Goal: Browse casually

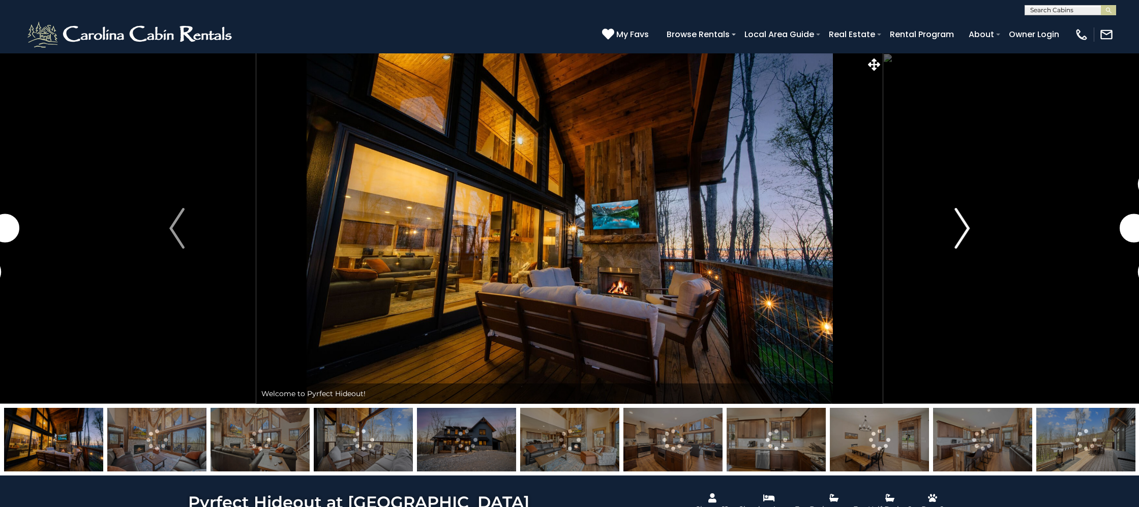
click at [960, 226] on img "Next" at bounding box center [962, 228] width 15 height 41
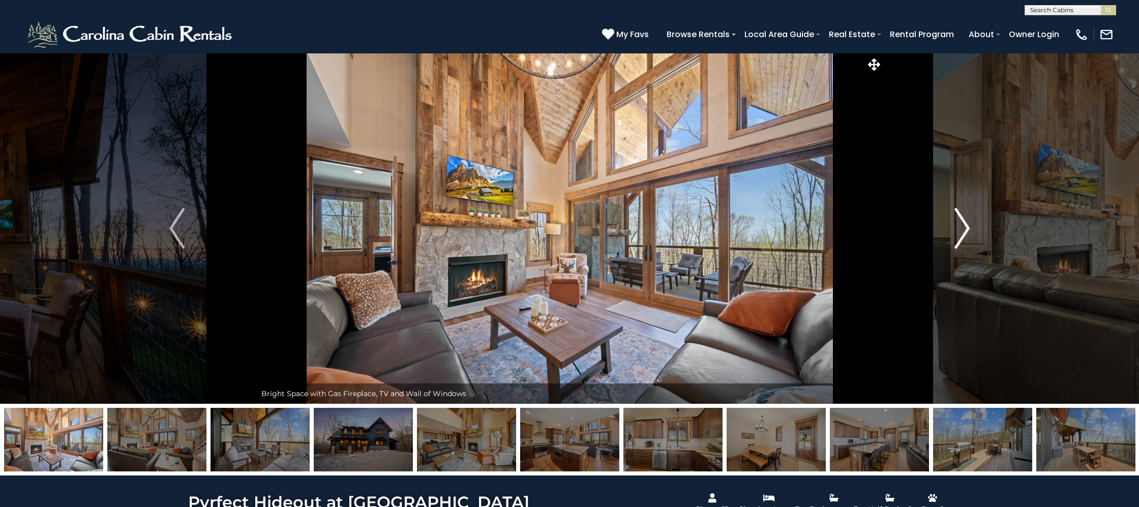
click at [960, 226] on img "Next" at bounding box center [962, 228] width 15 height 41
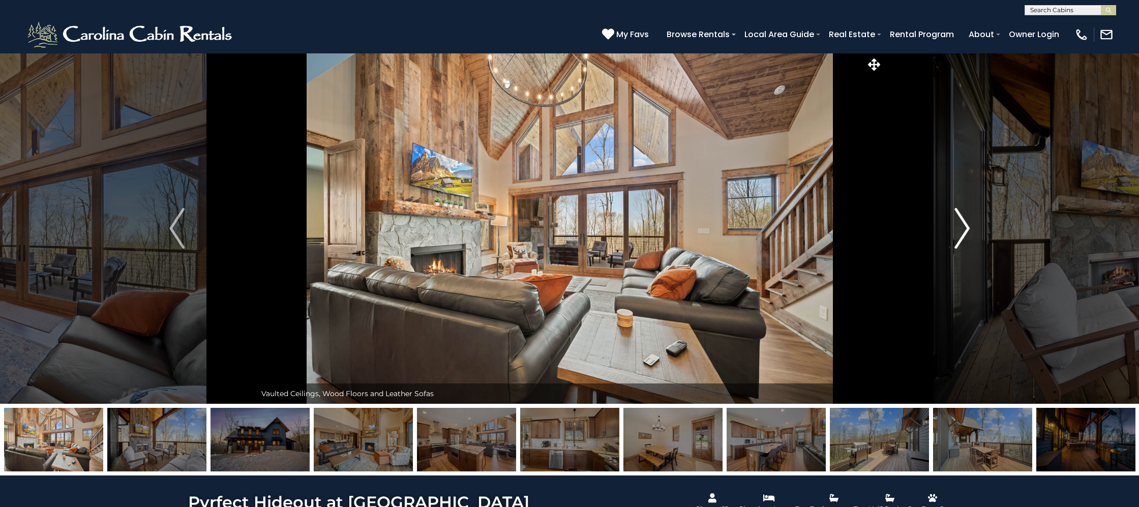
click at [960, 226] on img "Next" at bounding box center [962, 228] width 15 height 41
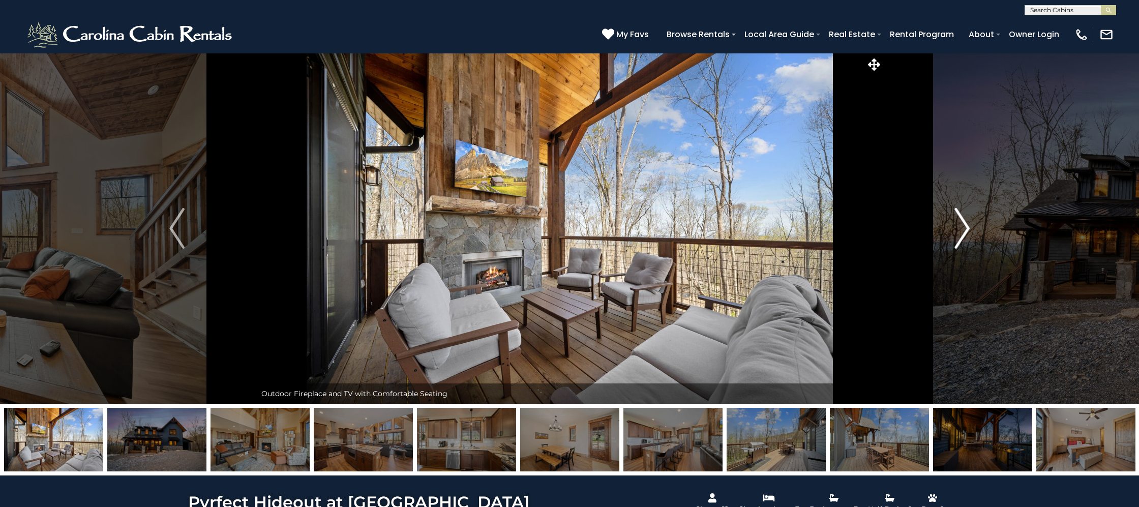
click at [960, 226] on img "Next" at bounding box center [962, 228] width 15 height 41
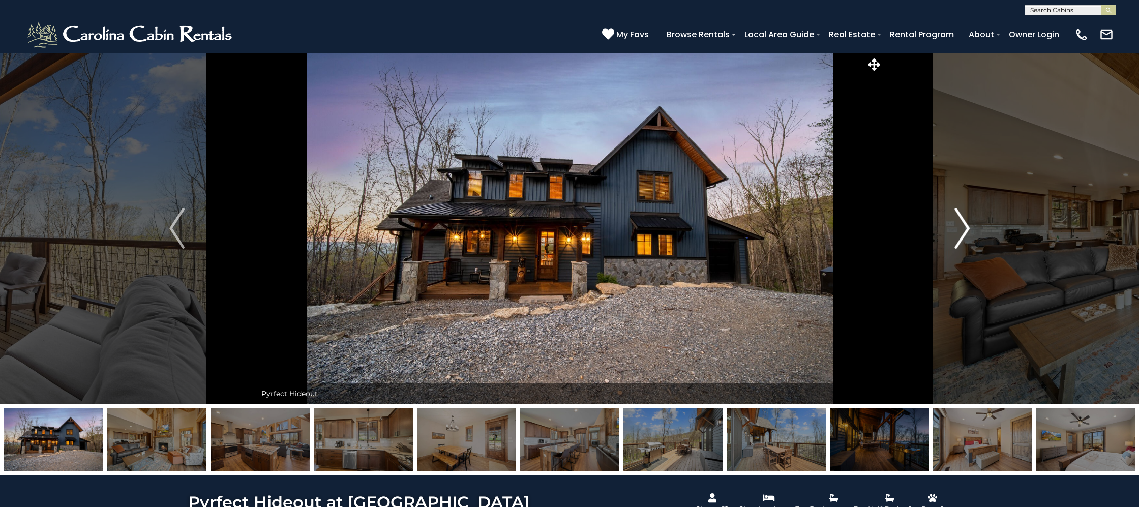
click at [960, 226] on img "Next" at bounding box center [962, 228] width 15 height 41
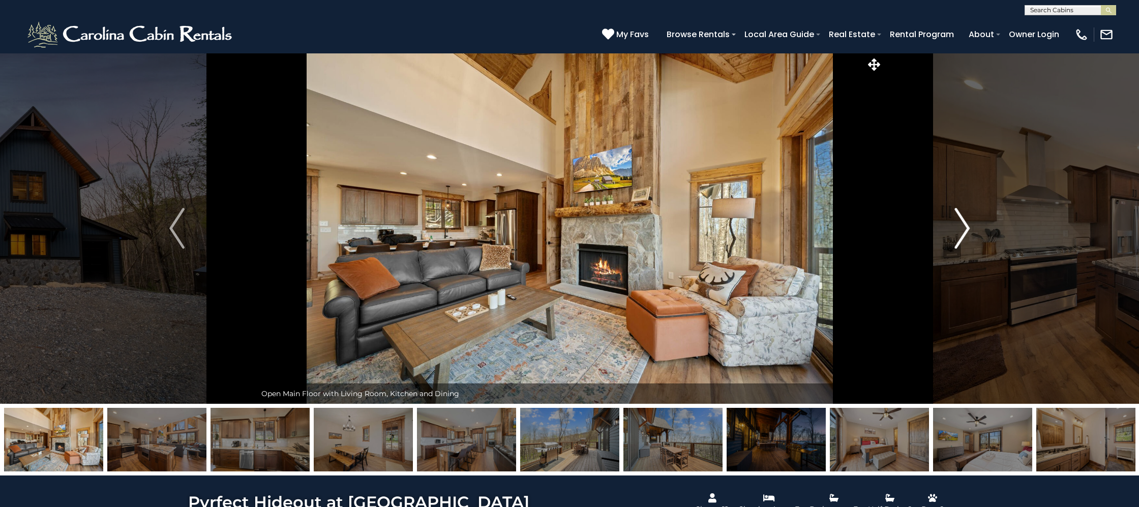
click at [960, 226] on img "Next" at bounding box center [962, 228] width 15 height 41
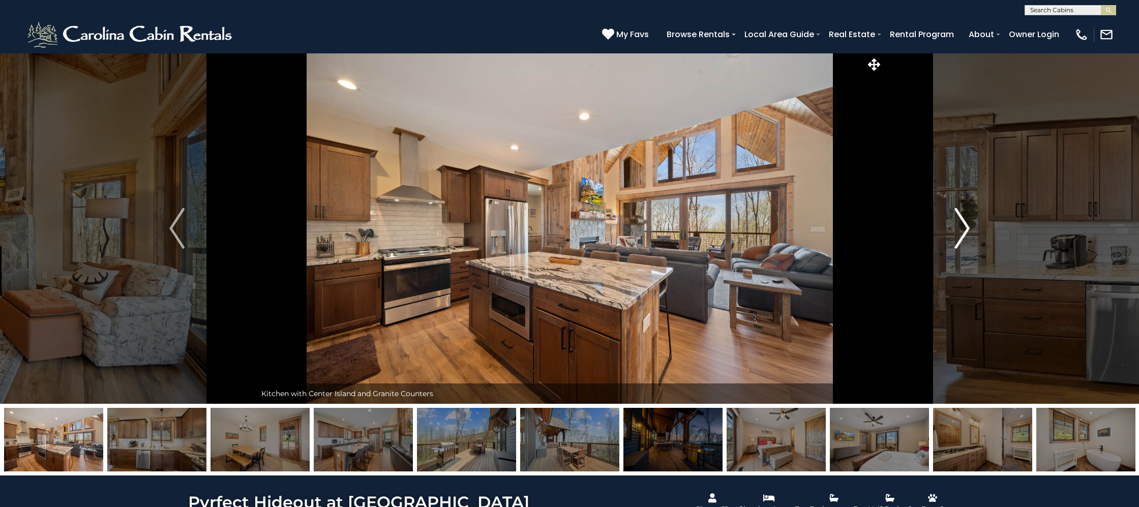
click at [960, 226] on img "Next" at bounding box center [962, 228] width 15 height 41
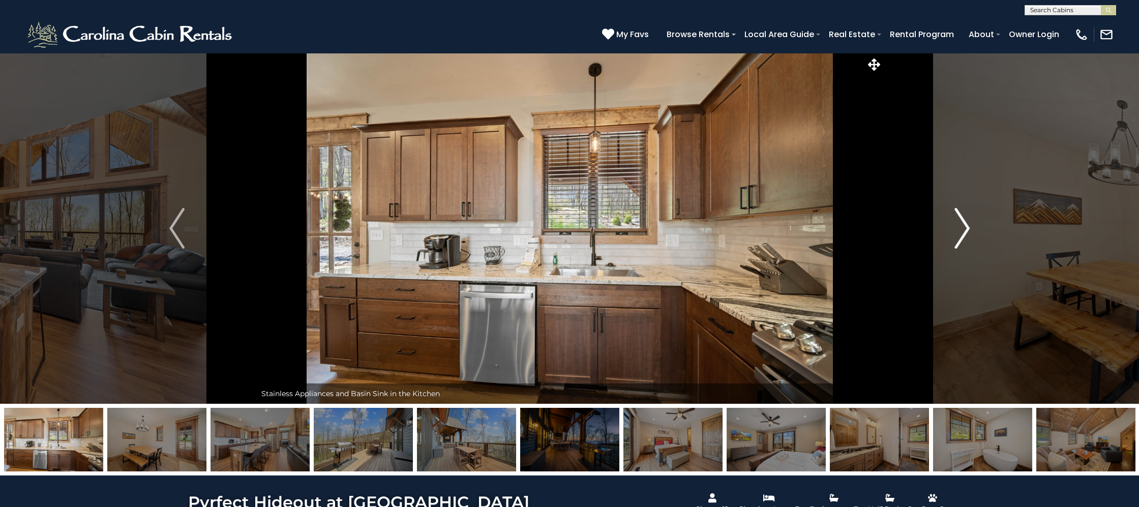
click at [960, 226] on img "Next" at bounding box center [962, 228] width 15 height 41
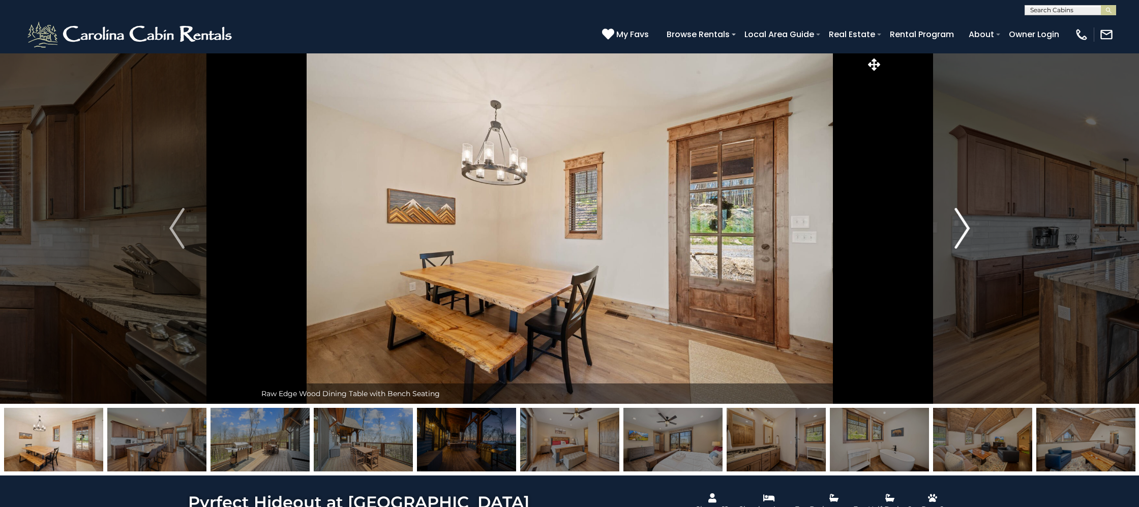
click at [960, 226] on img "Next" at bounding box center [962, 228] width 15 height 41
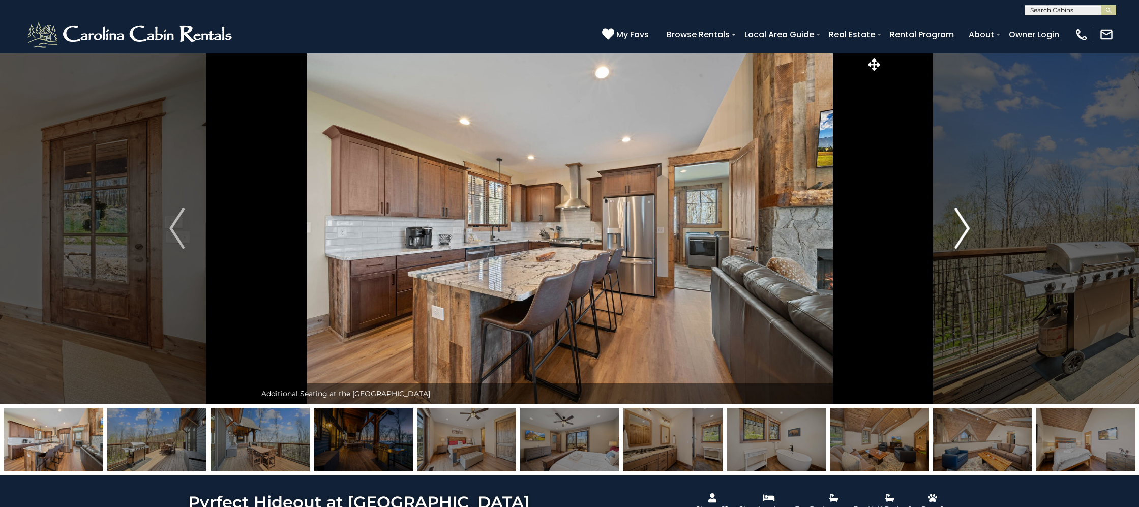
click at [960, 226] on img "Next" at bounding box center [962, 228] width 15 height 41
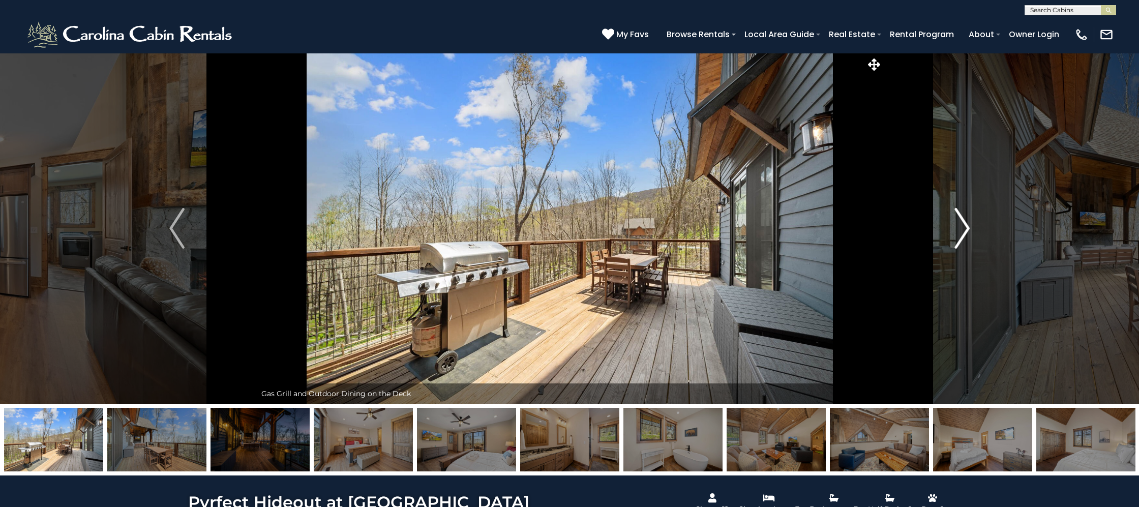
click at [960, 226] on img "Next" at bounding box center [962, 228] width 15 height 41
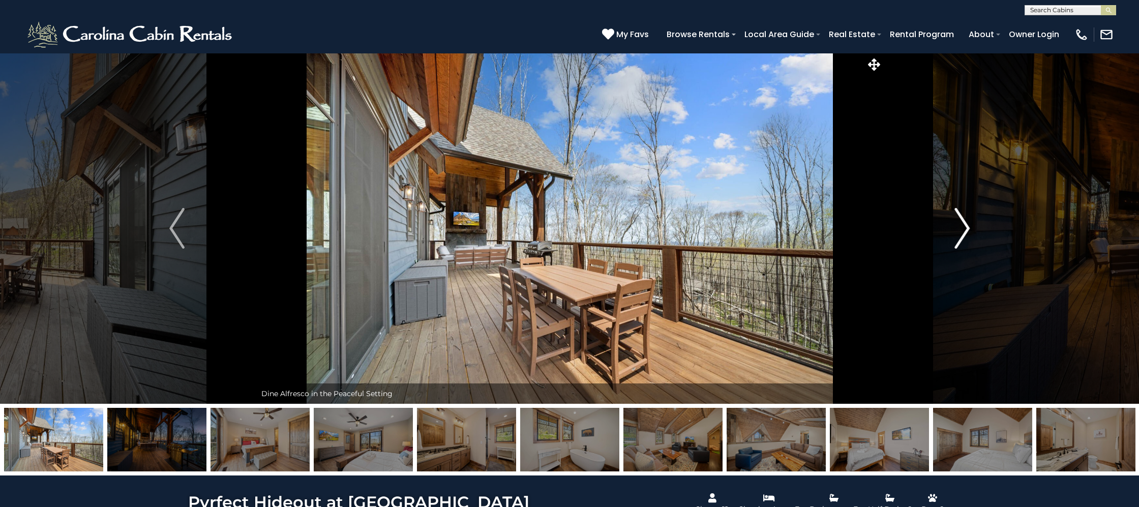
click at [960, 226] on img "Next" at bounding box center [962, 228] width 15 height 41
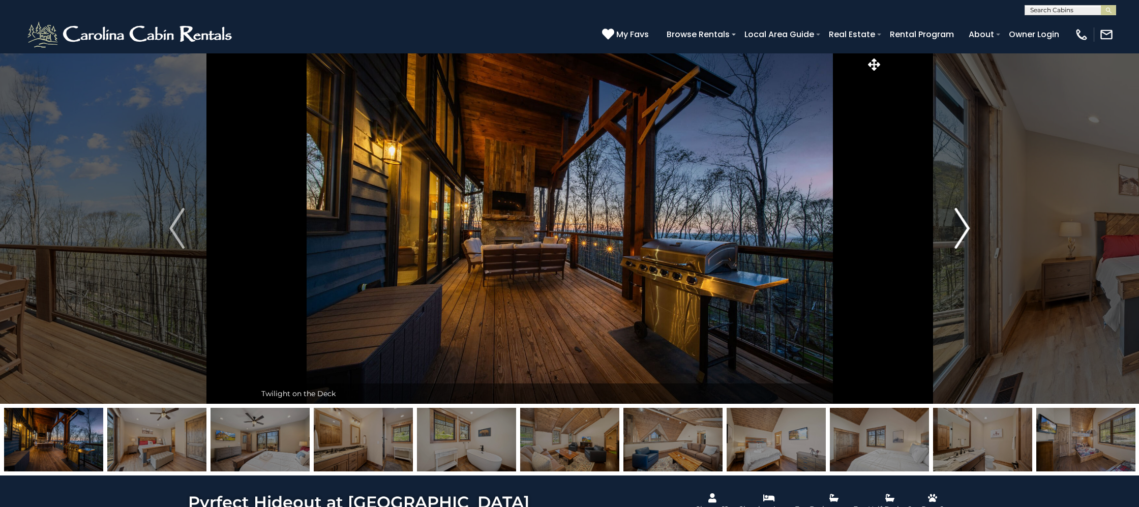
click at [960, 226] on img "Next" at bounding box center [962, 228] width 15 height 41
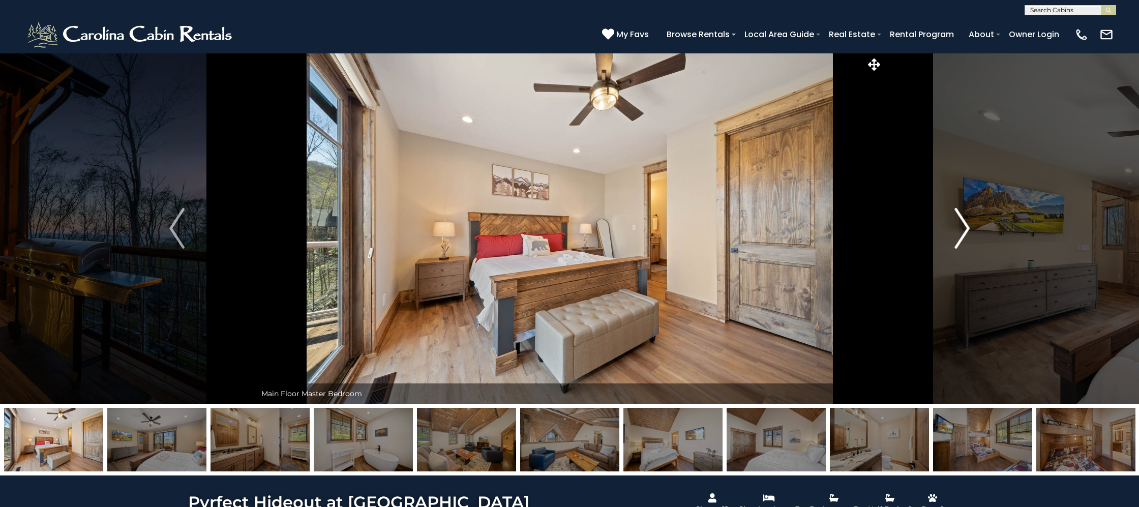
click at [960, 226] on img "Next" at bounding box center [962, 228] width 15 height 41
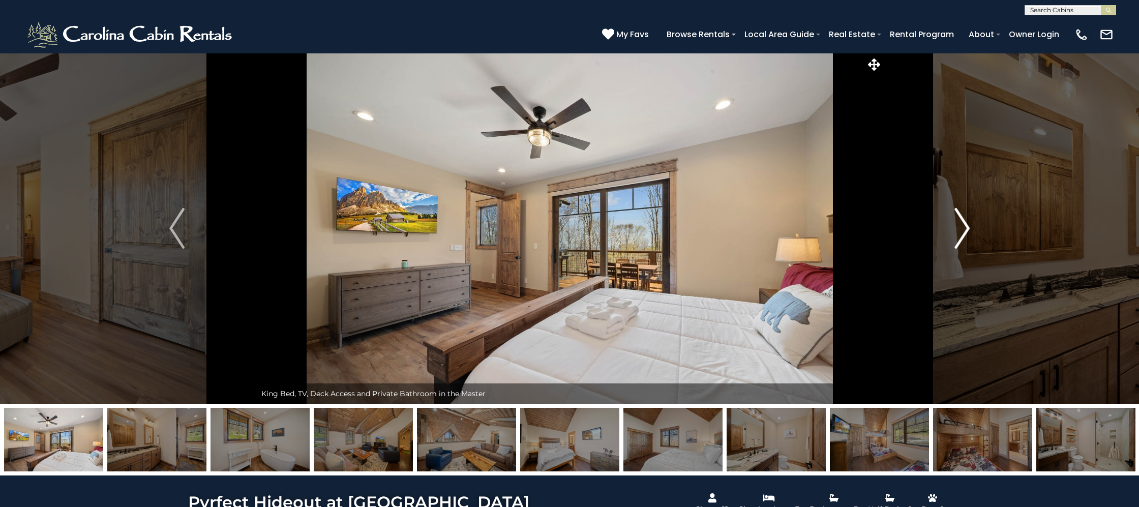
click at [960, 226] on img "Next" at bounding box center [962, 228] width 15 height 41
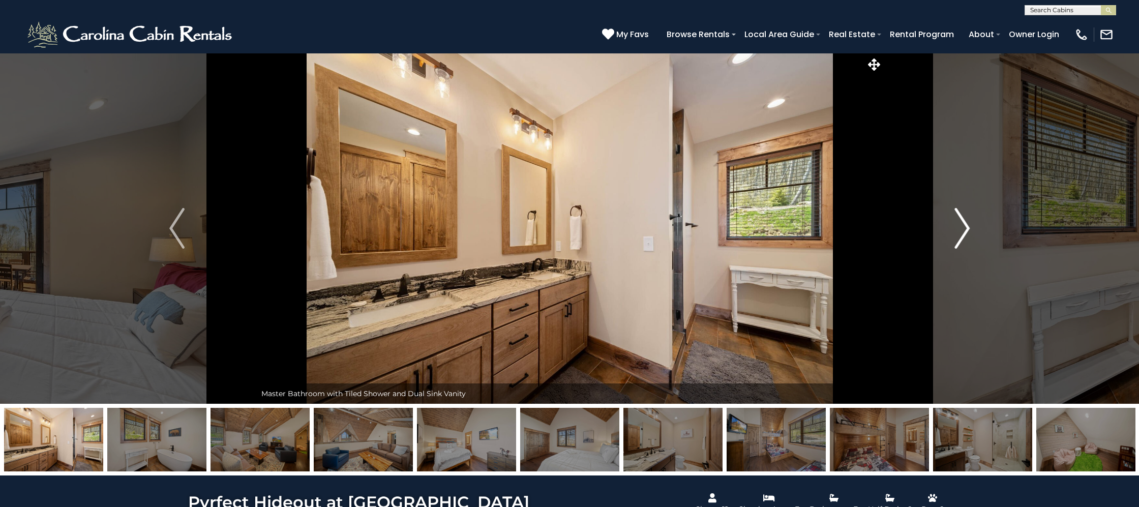
click at [960, 226] on img "Next" at bounding box center [962, 228] width 15 height 41
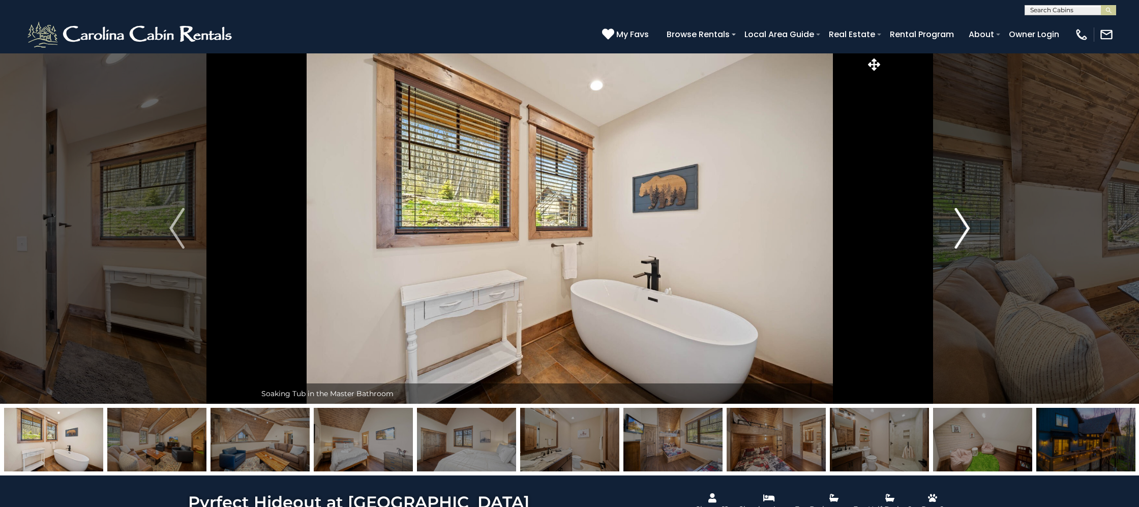
click at [960, 226] on img "Next" at bounding box center [962, 228] width 15 height 41
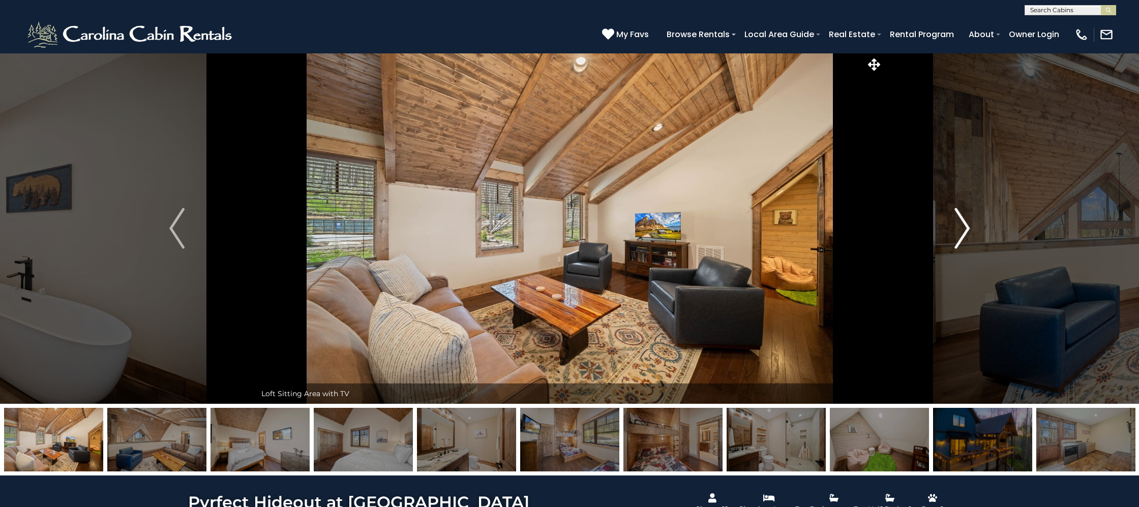
click at [960, 226] on img "Next" at bounding box center [962, 228] width 15 height 41
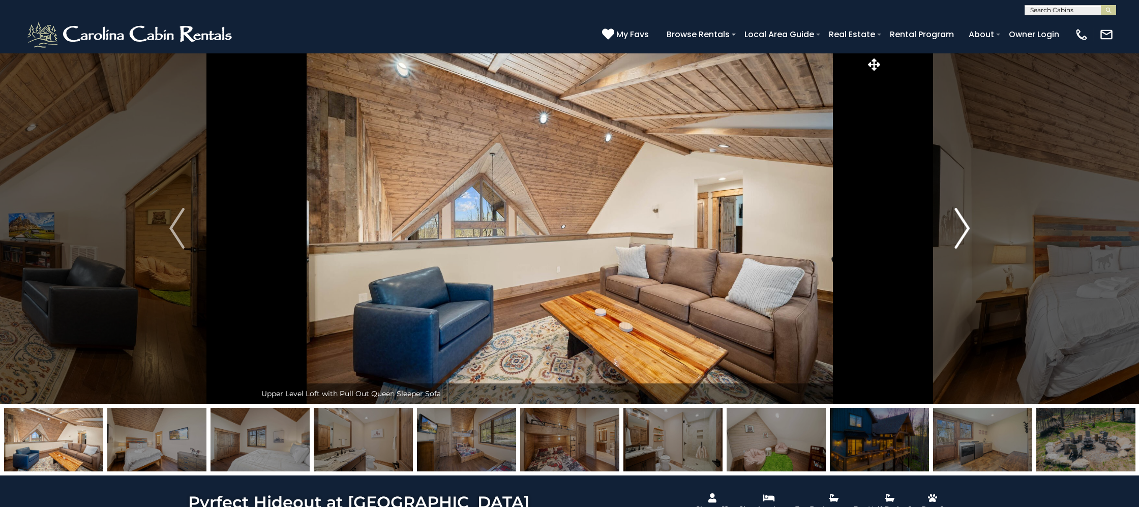
click at [960, 226] on img "Next" at bounding box center [962, 228] width 15 height 41
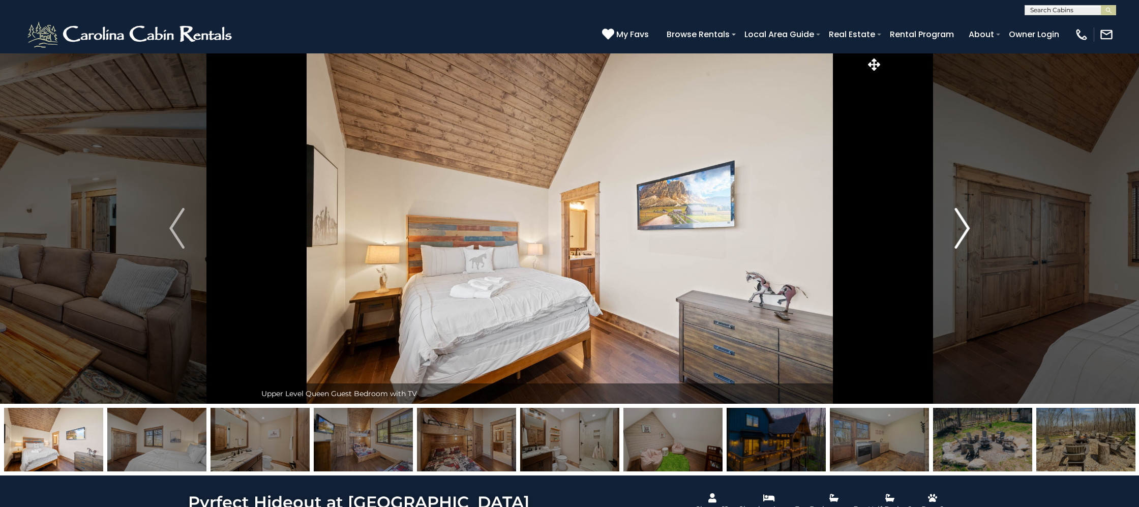
click at [960, 226] on img "Next" at bounding box center [962, 228] width 15 height 41
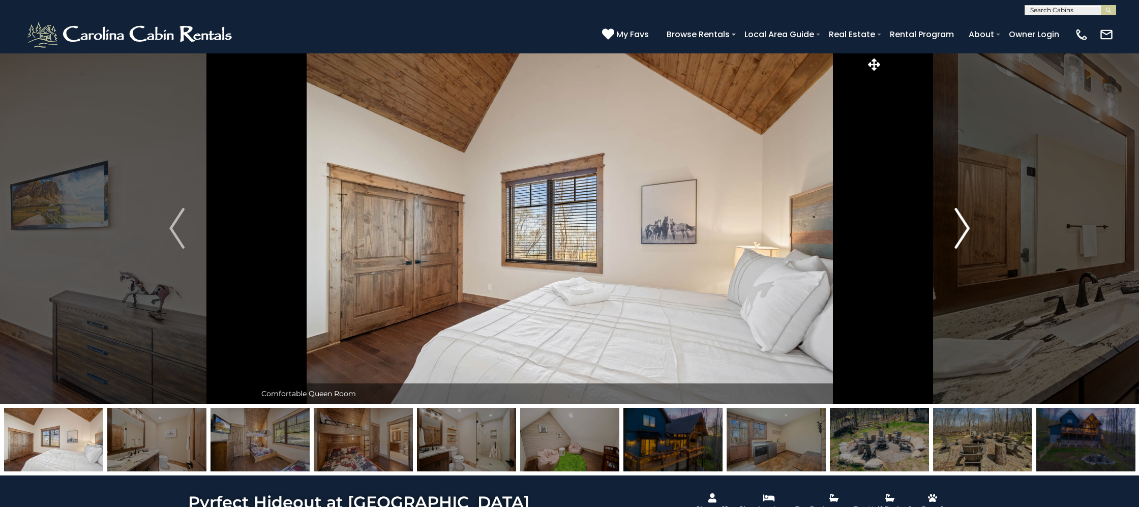
click at [960, 226] on img "Next" at bounding box center [962, 228] width 15 height 41
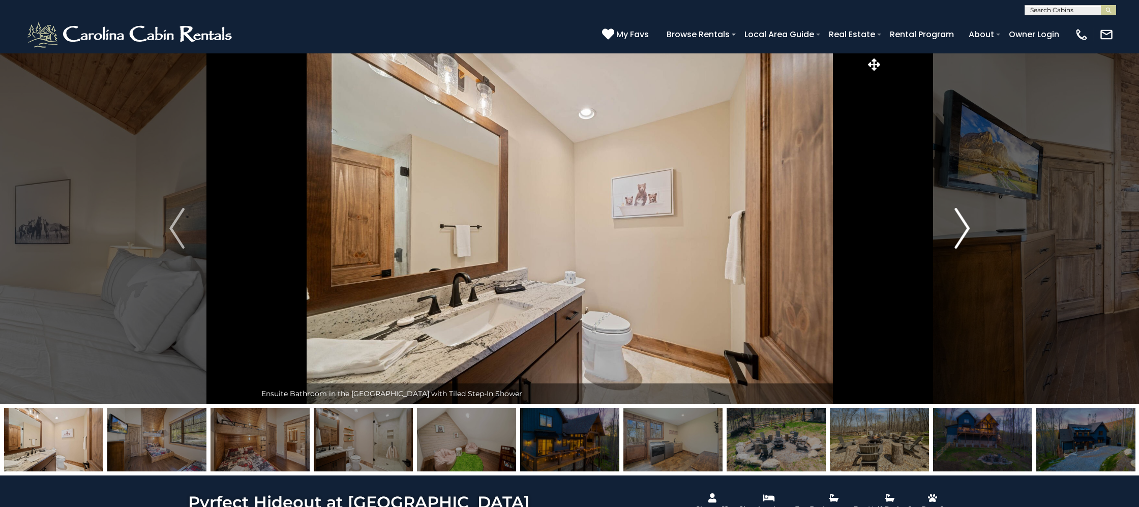
click at [960, 226] on img "Next" at bounding box center [962, 228] width 15 height 41
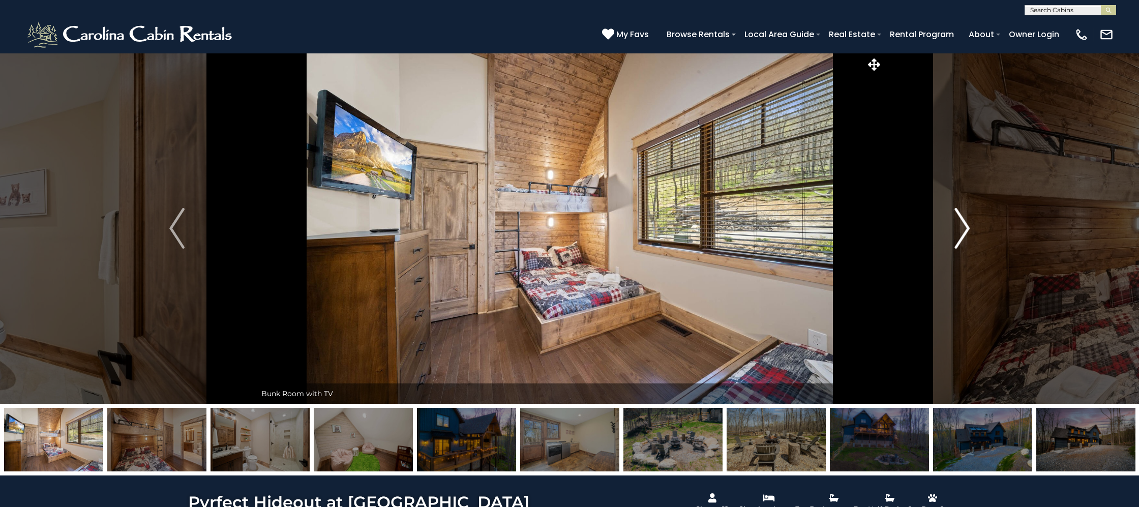
click at [960, 226] on img "Next" at bounding box center [962, 228] width 15 height 41
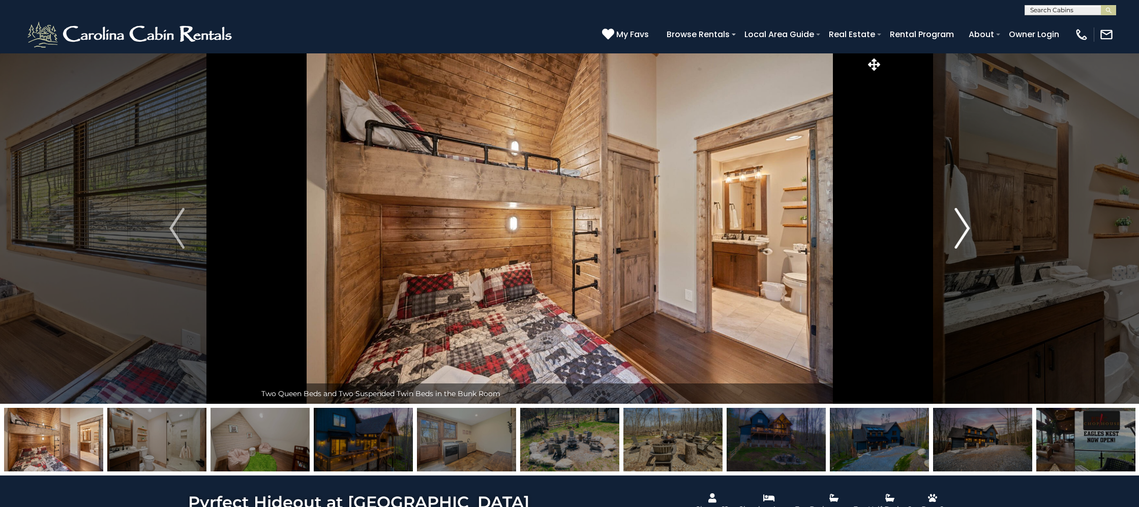
click at [960, 226] on img "Next" at bounding box center [962, 228] width 15 height 41
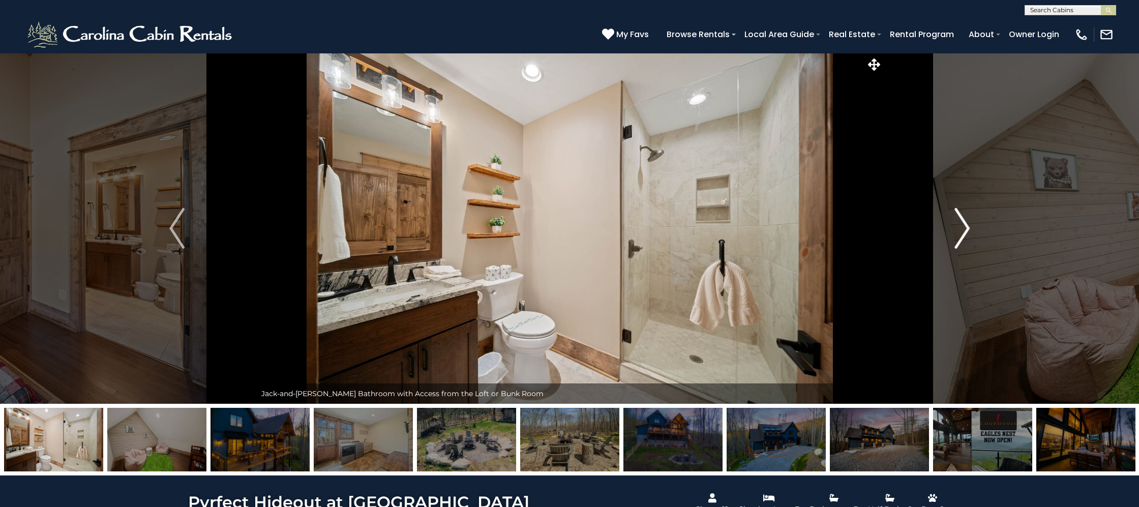
click at [960, 226] on img "Next" at bounding box center [962, 228] width 15 height 41
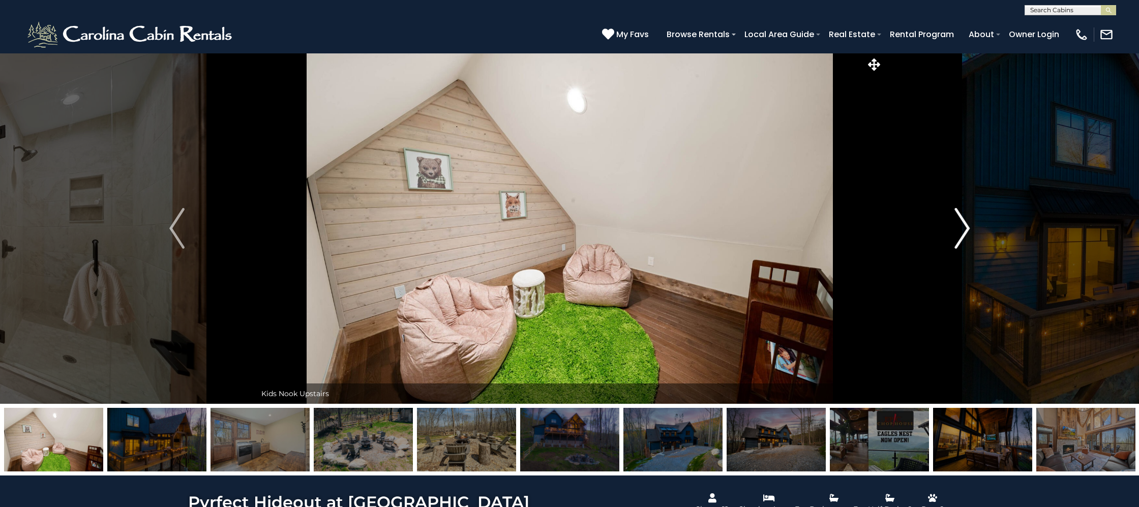
click at [964, 223] on img "Next" at bounding box center [962, 228] width 15 height 41
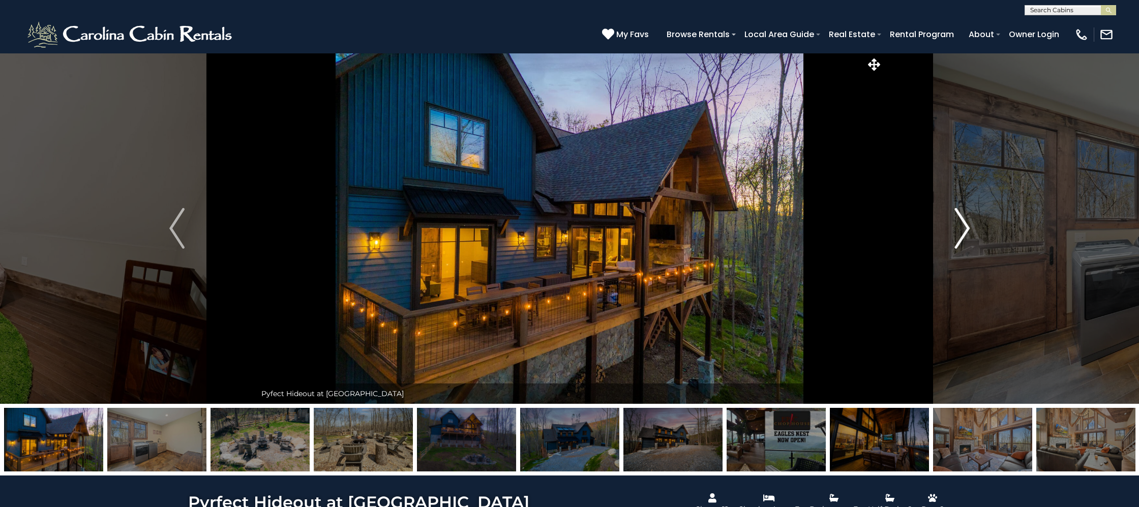
click at [964, 223] on img "Next" at bounding box center [962, 228] width 15 height 41
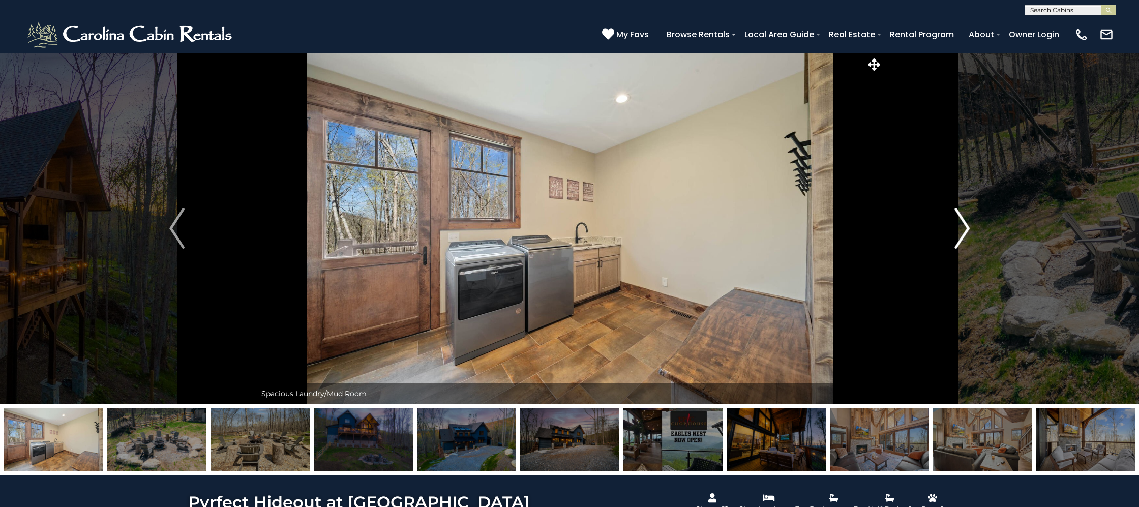
click at [964, 223] on img "Next" at bounding box center [962, 228] width 15 height 41
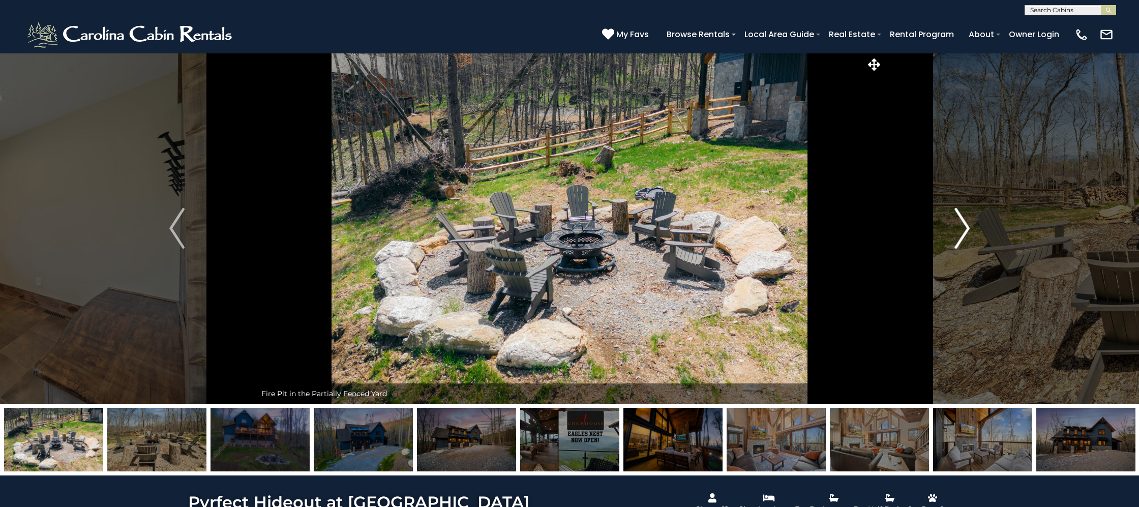
click at [964, 223] on img "Next" at bounding box center [962, 228] width 15 height 41
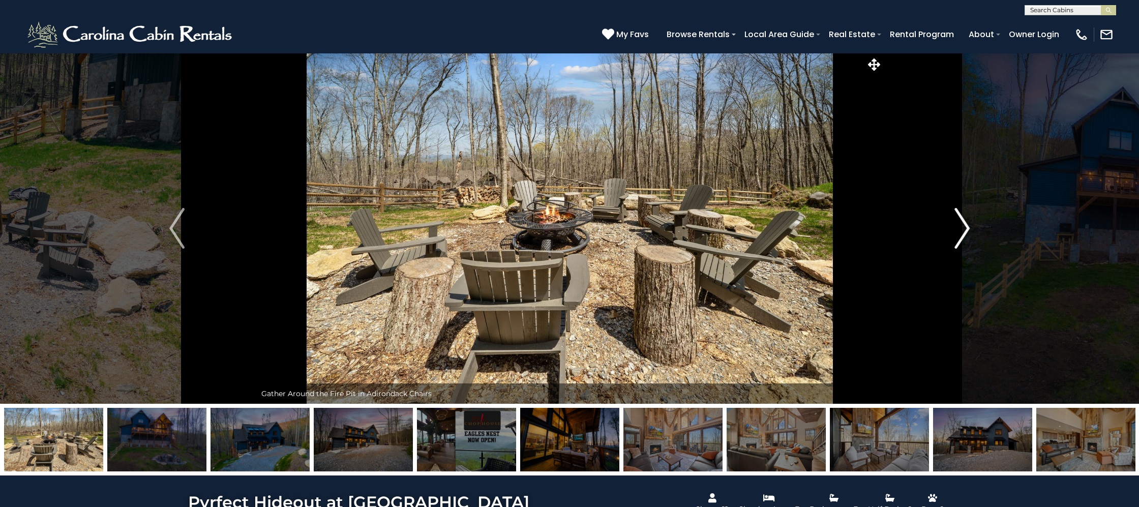
click at [964, 223] on img "Next" at bounding box center [962, 228] width 15 height 41
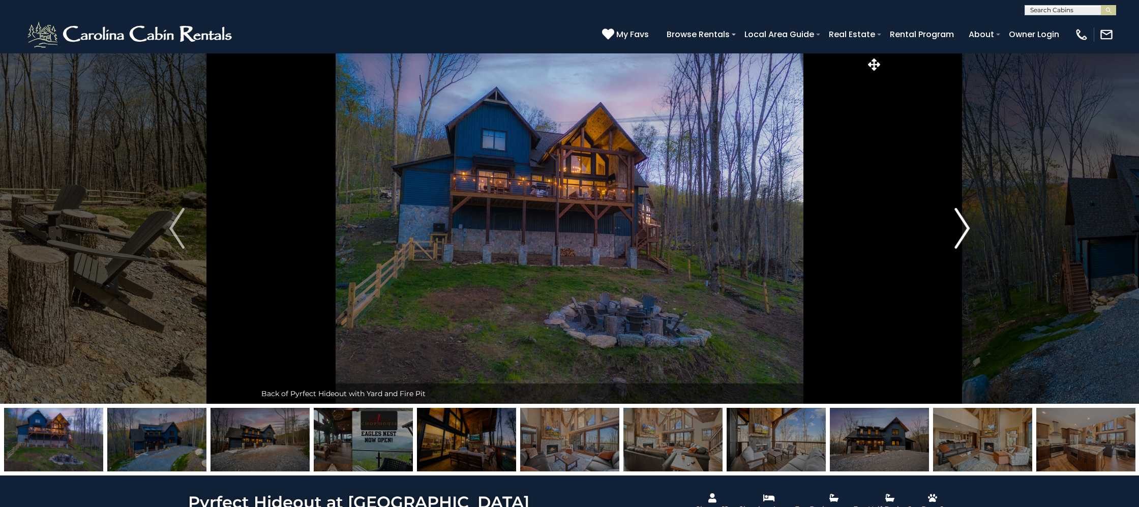
click at [964, 223] on img "Next" at bounding box center [962, 228] width 15 height 41
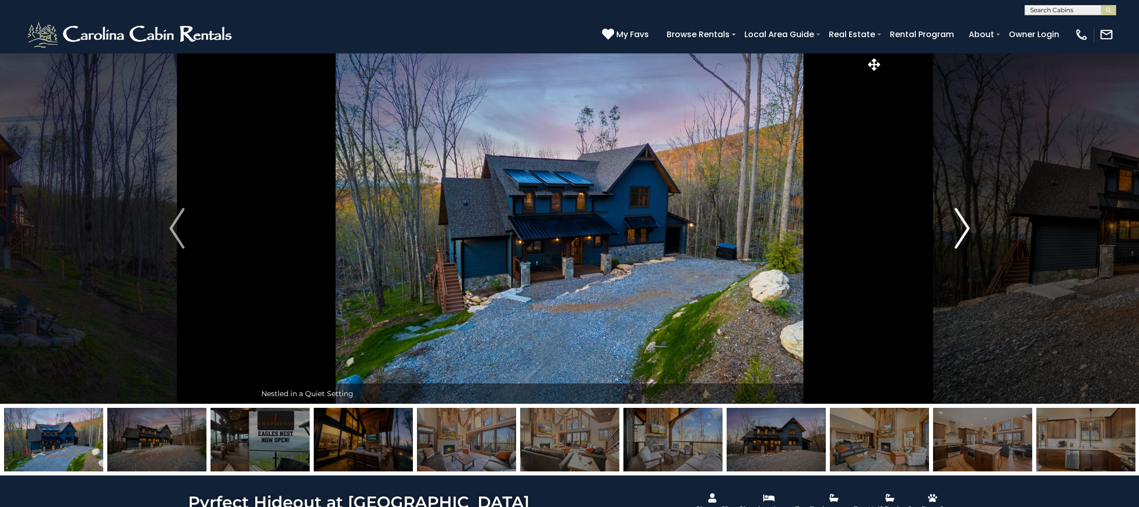
click at [964, 223] on img "Next" at bounding box center [962, 228] width 15 height 41
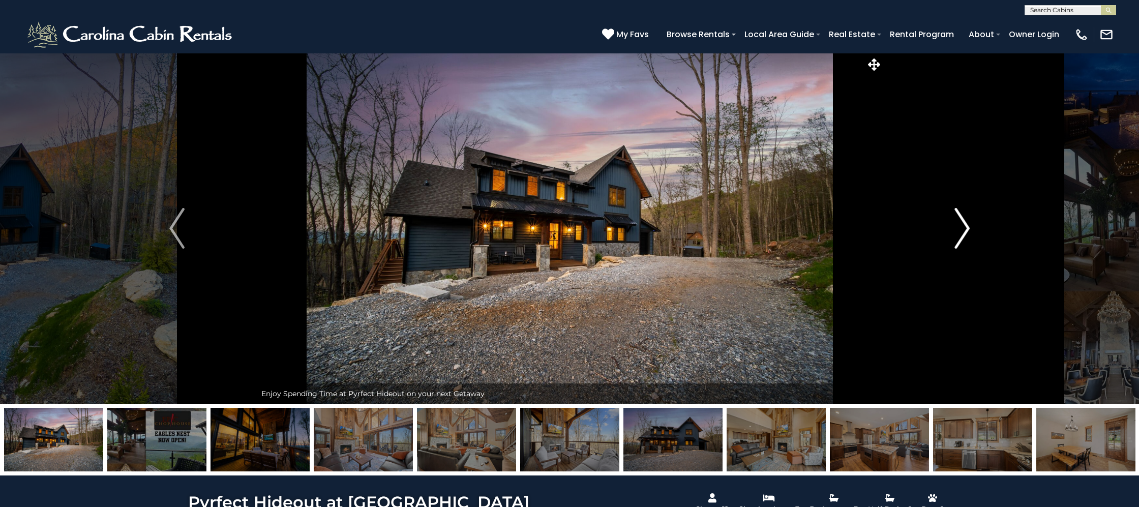
click at [964, 223] on img "Next" at bounding box center [962, 228] width 15 height 41
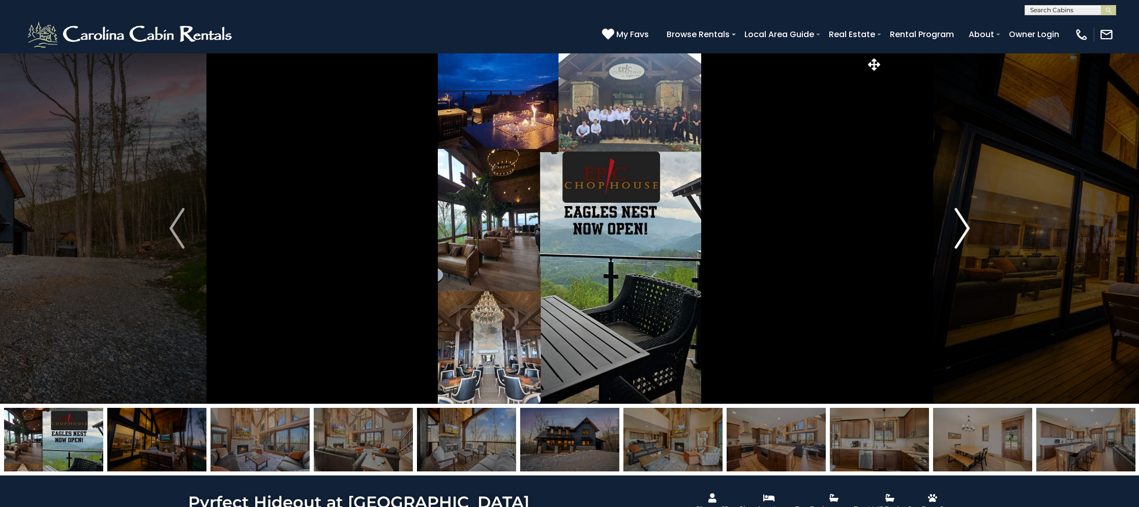
click at [964, 223] on img "Next" at bounding box center [962, 228] width 15 height 41
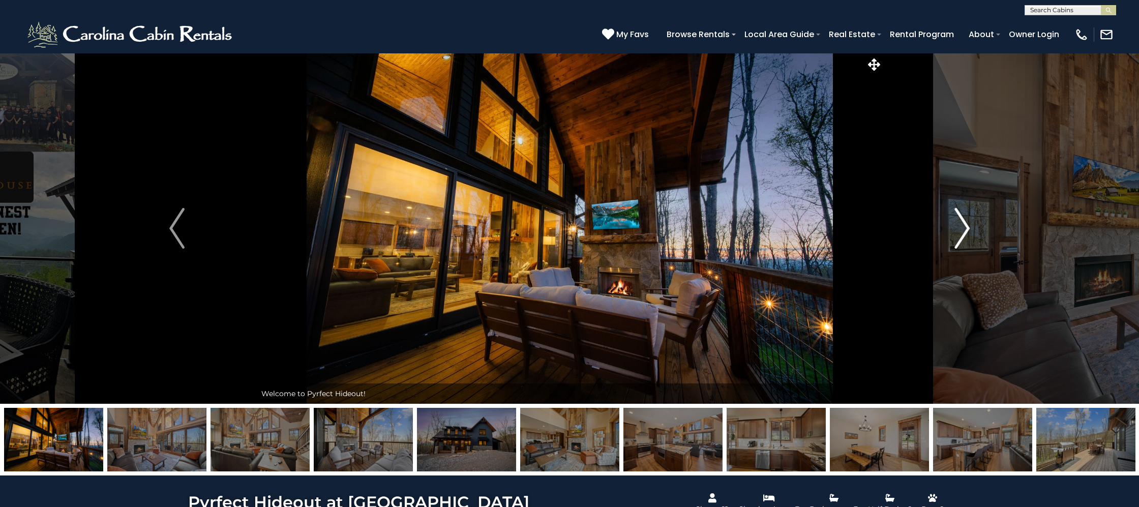
click at [964, 223] on img "Next" at bounding box center [962, 228] width 15 height 41
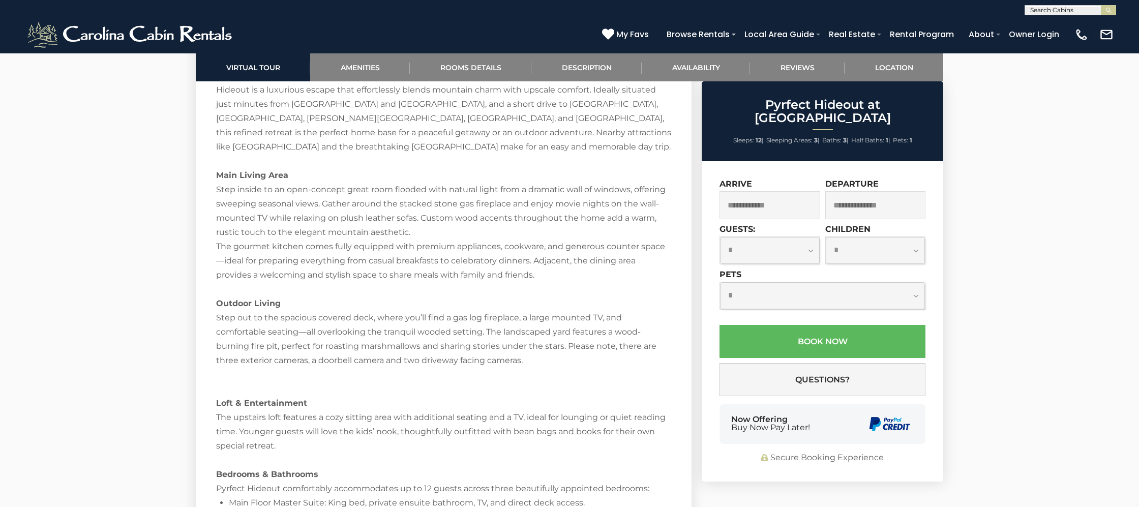
scroll to position [1480, 0]
